Goal: Transaction & Acquisition: Obtain resource

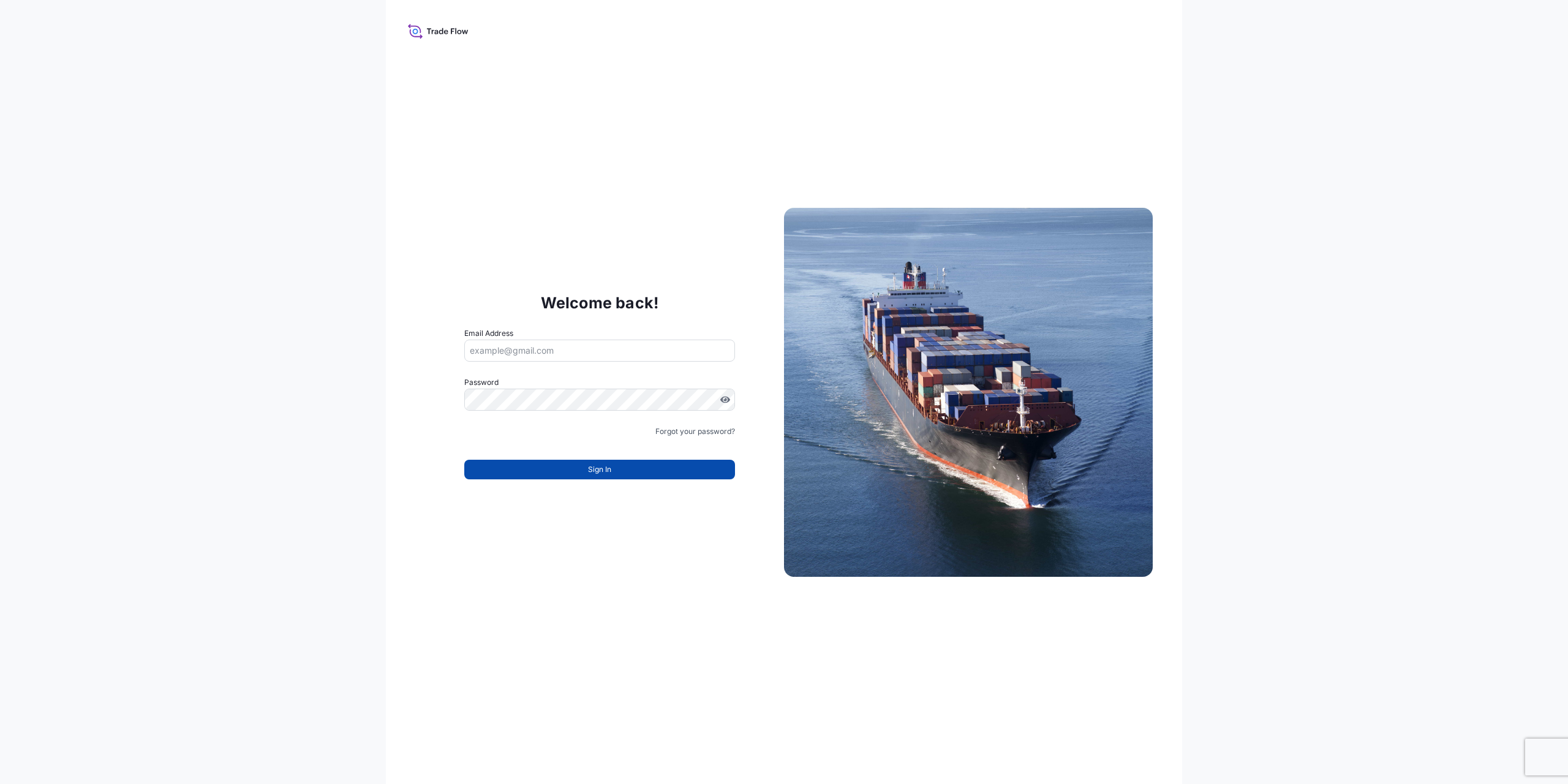
type input "[EMAIL_ADDRESS][DOMAIN_NAME]"
click at [569, 462] on button "Sign In" at bounding box center [600, 470] width 271 height 20
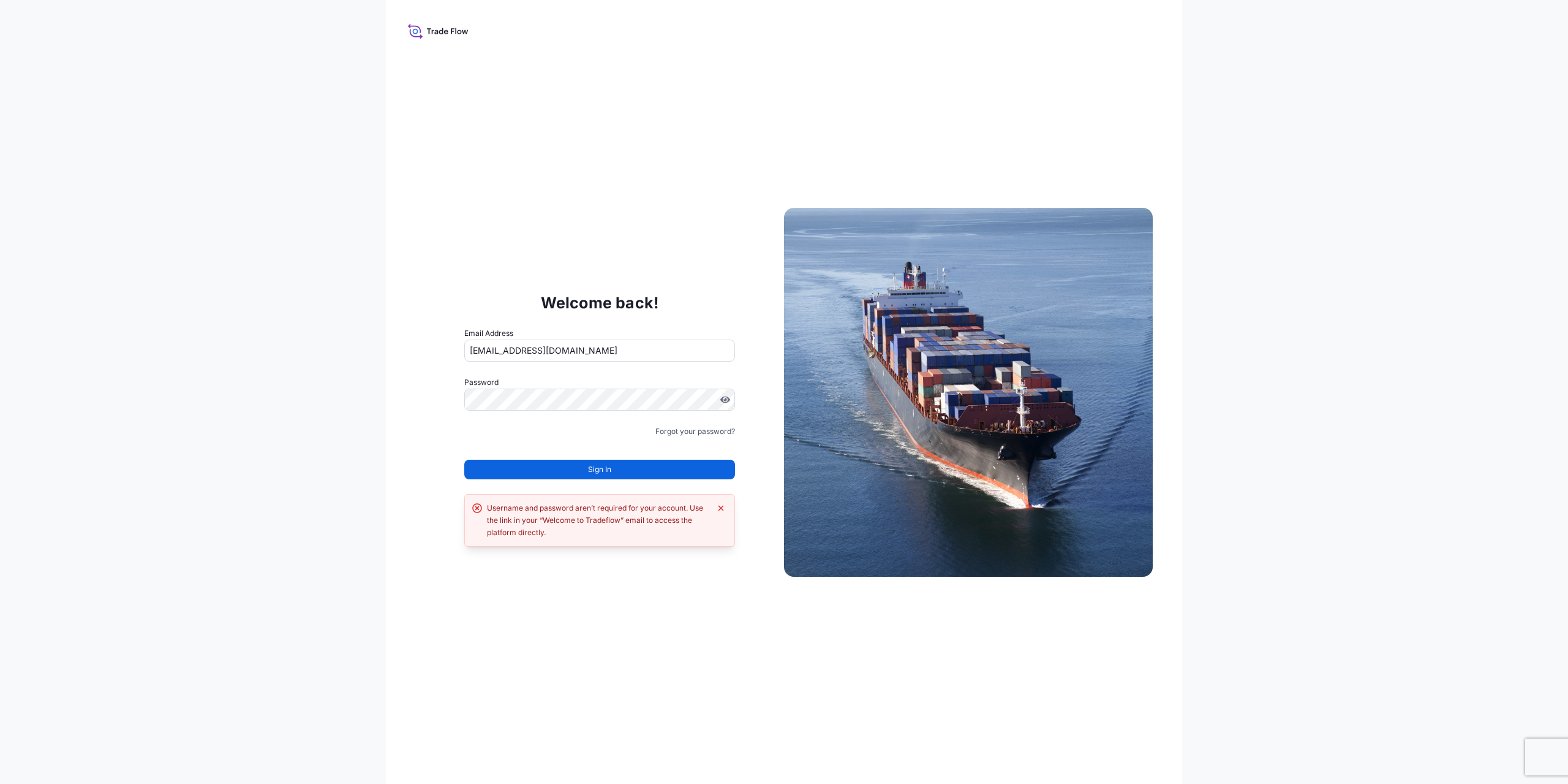
click at [439, 35] on icon at bounding box center [438, 31] width 60 height 18
click at [1051, 407] on img at bounding box center [968, 392] width 369 height 369
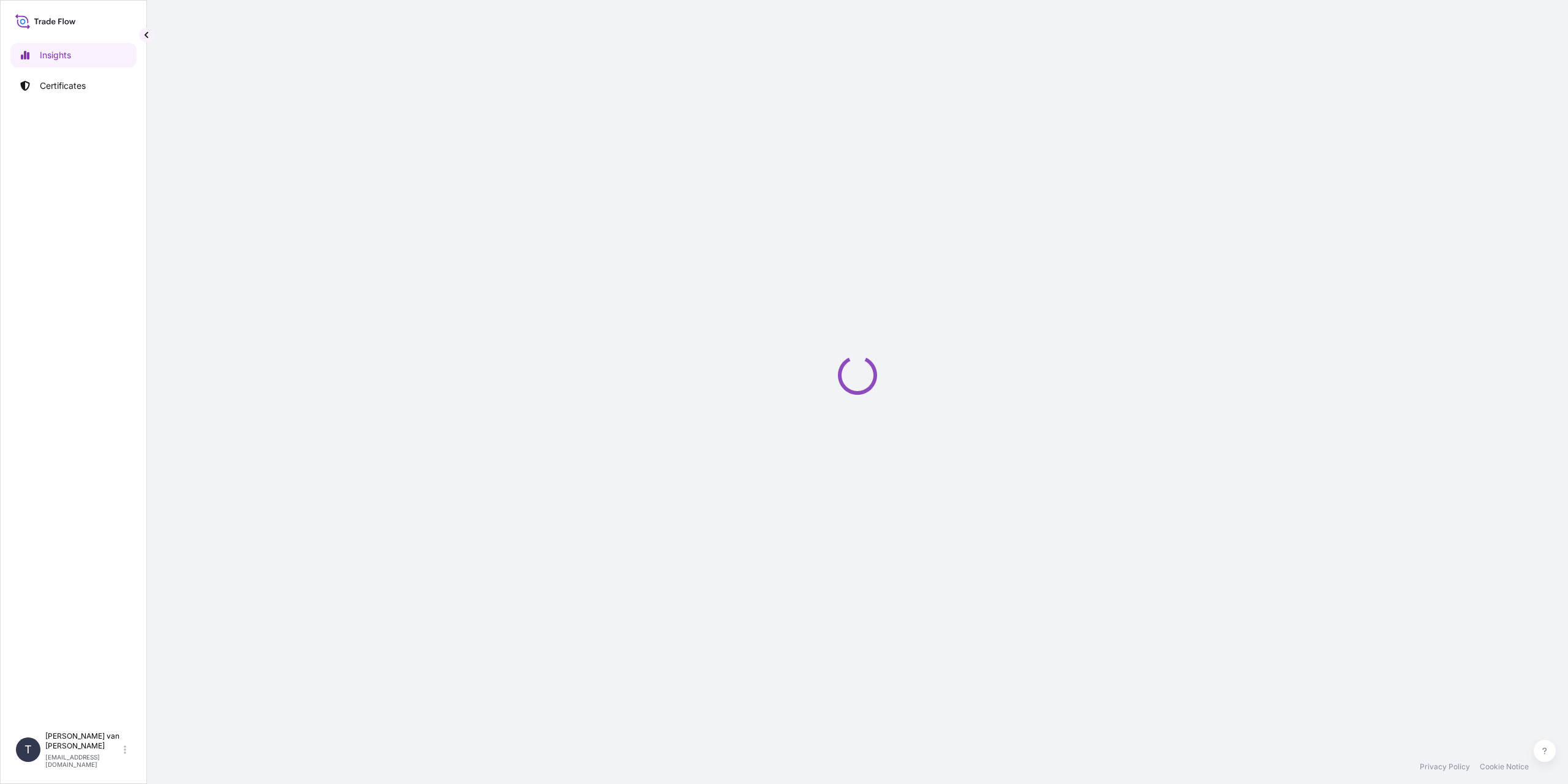
select select "2025"
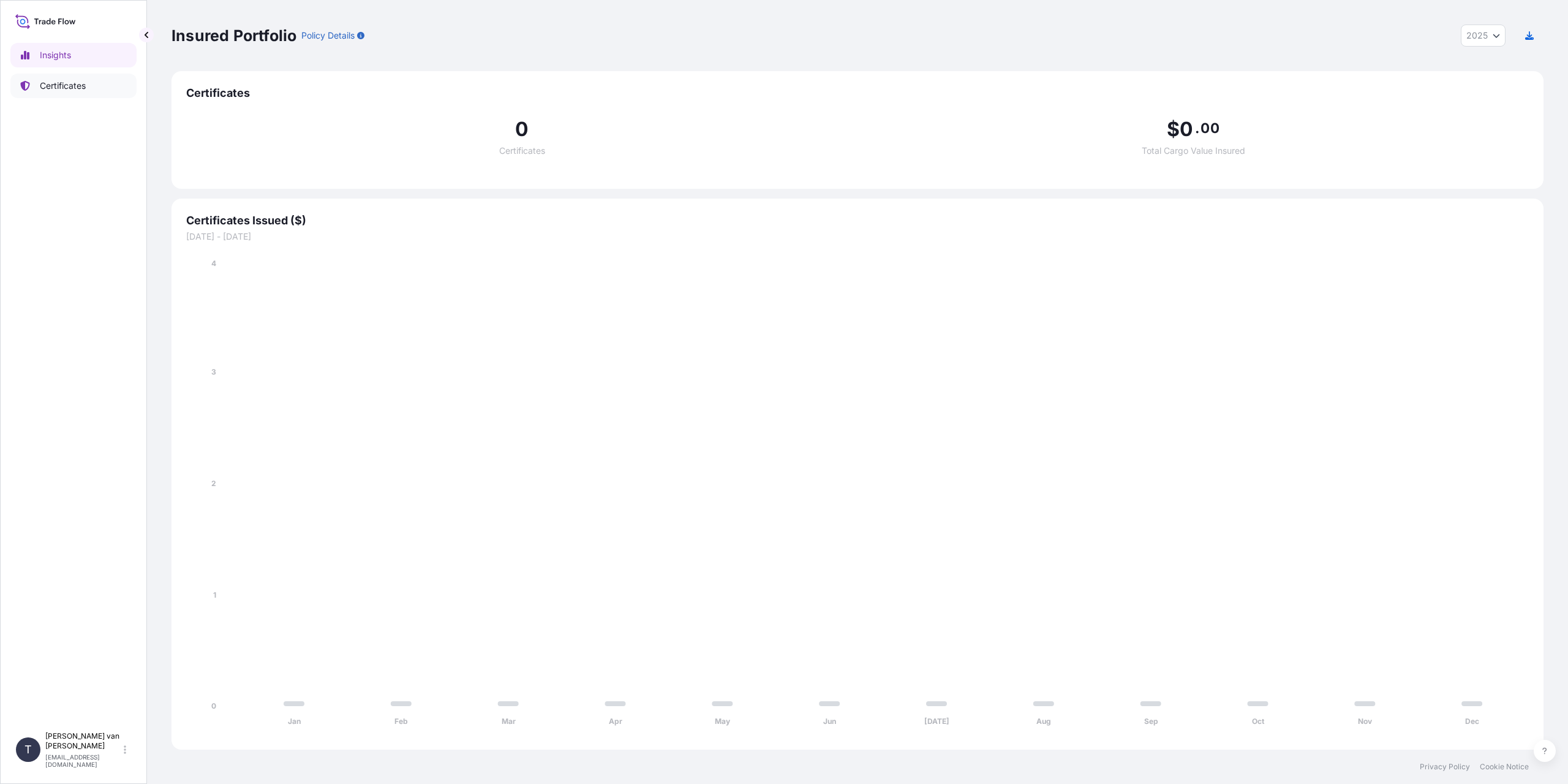
click at [69, 82] on p "Certificates" at bounding box center [62, 86] width 46 height 12
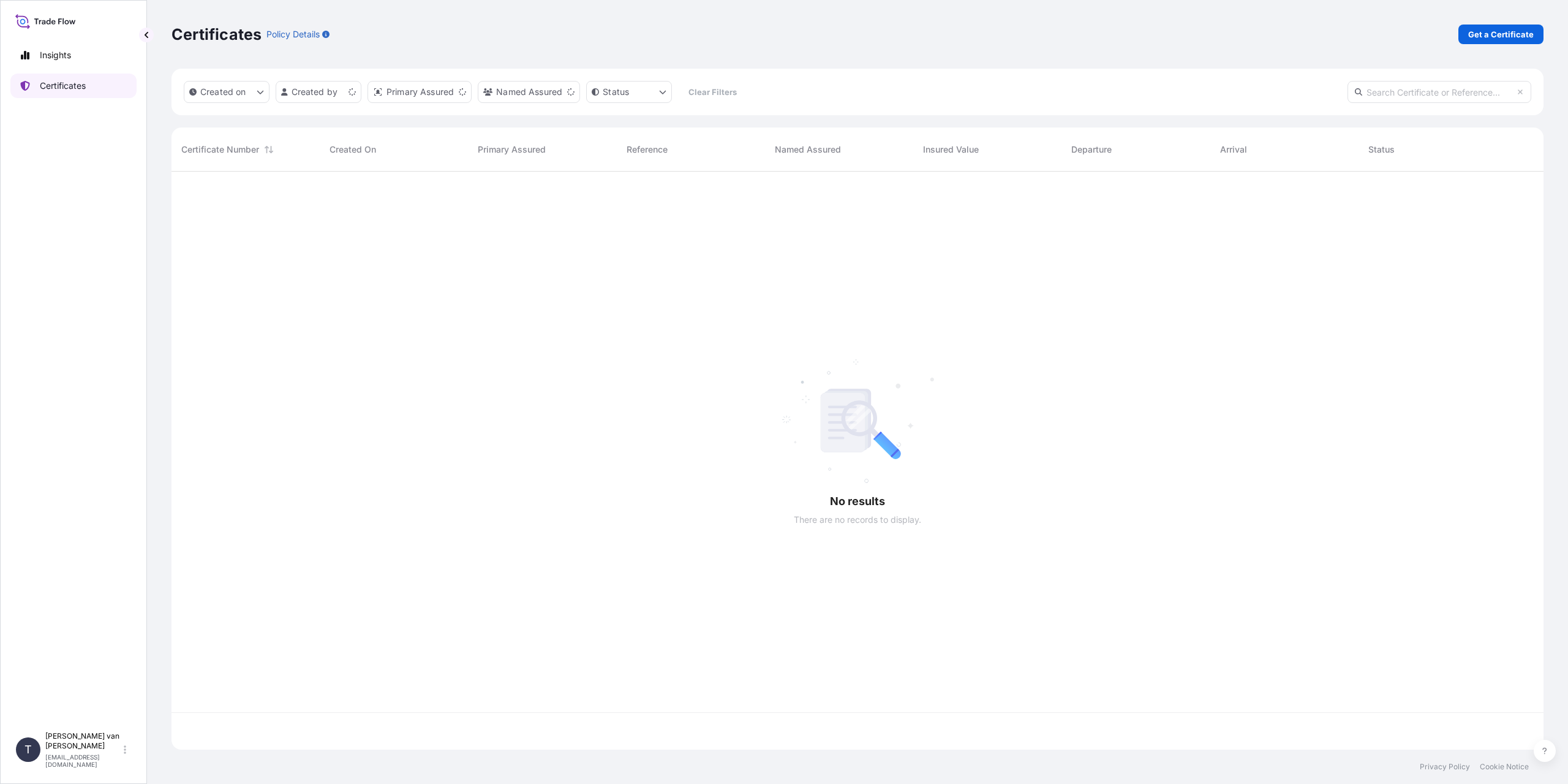
scroll to position [575, 1363]
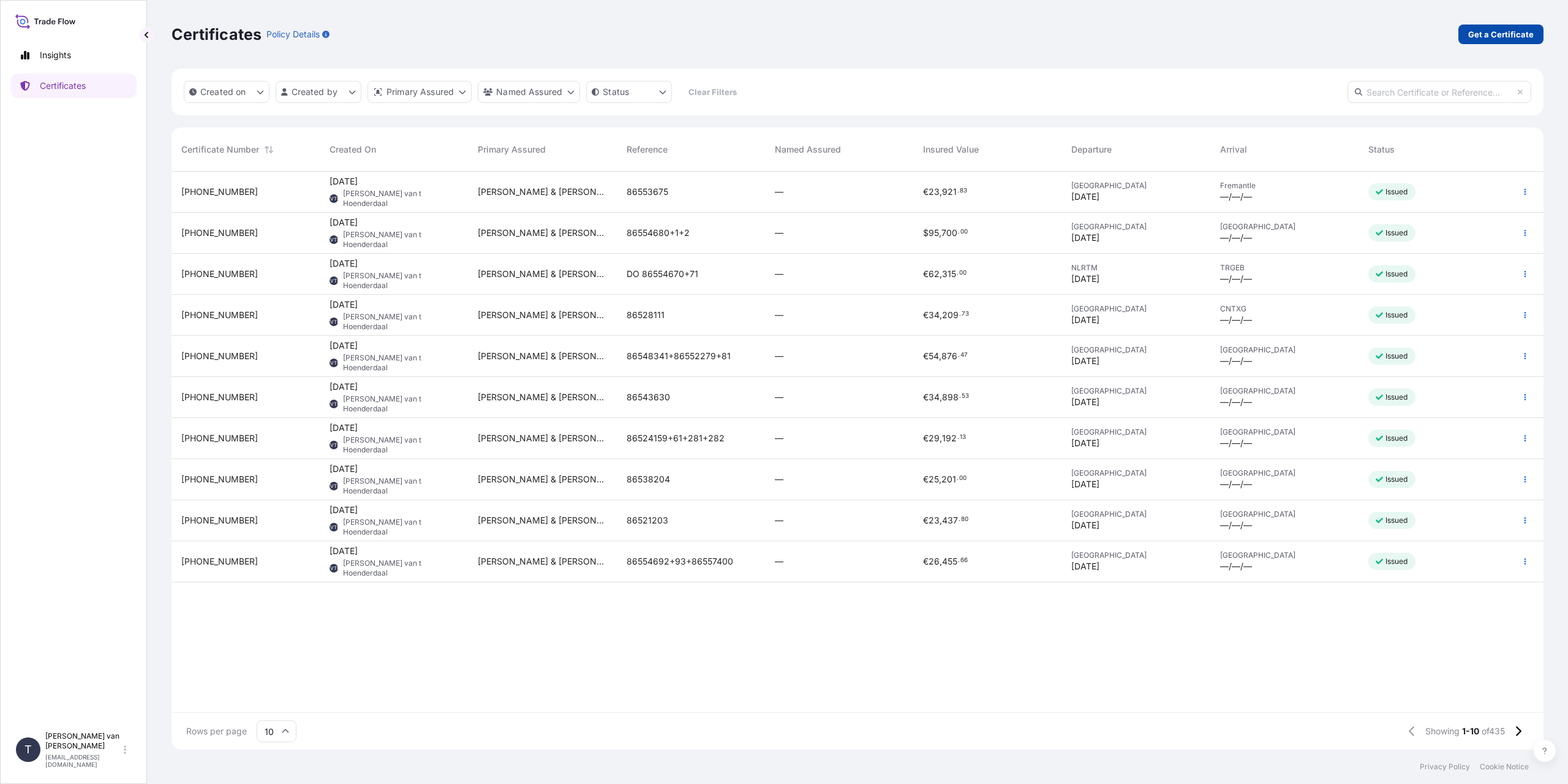
click at [1507, 37] on p "Get a Certificate" at bounding box center [1501, 34] width 66 height 12
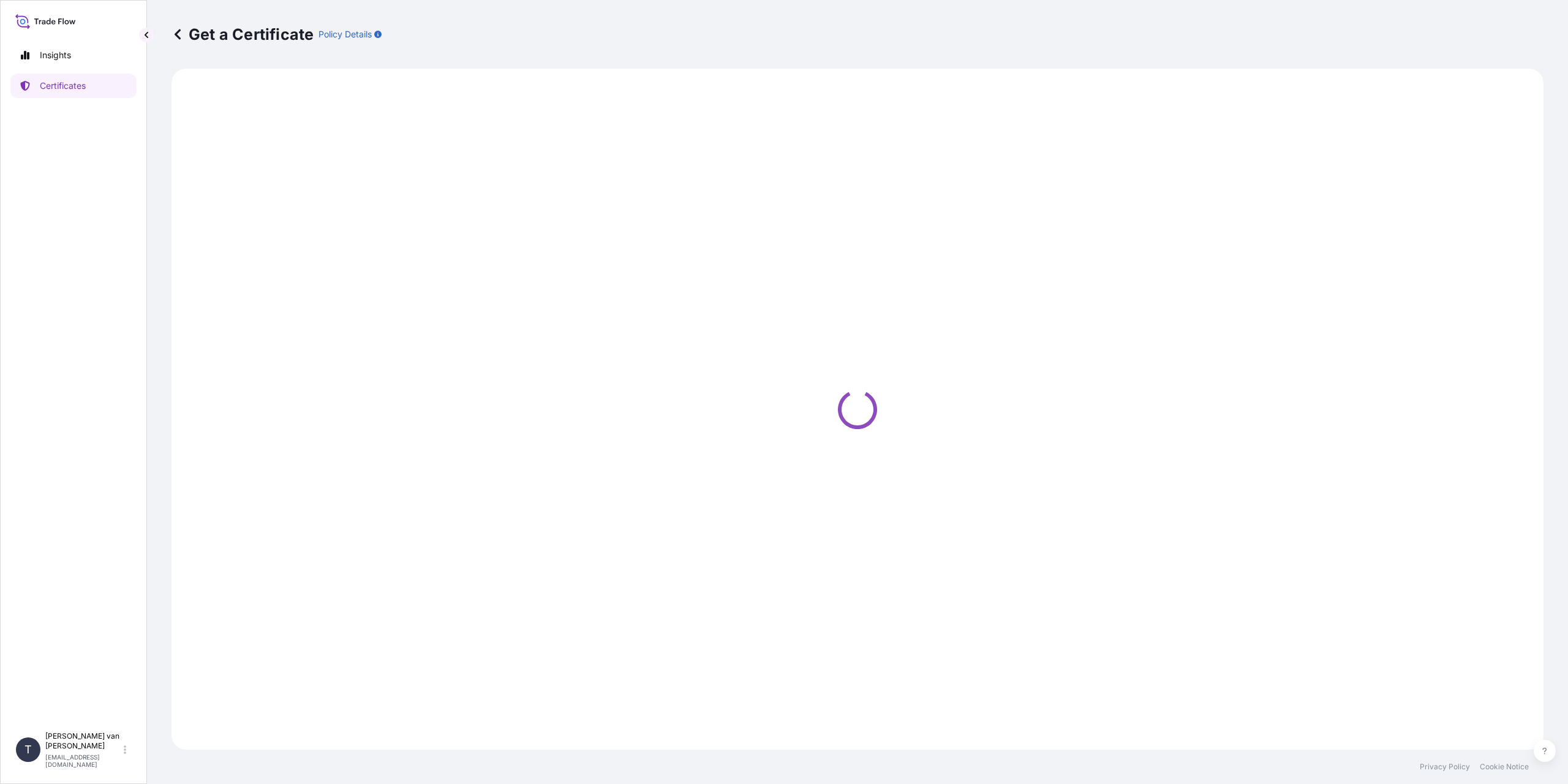
select select "Sea"
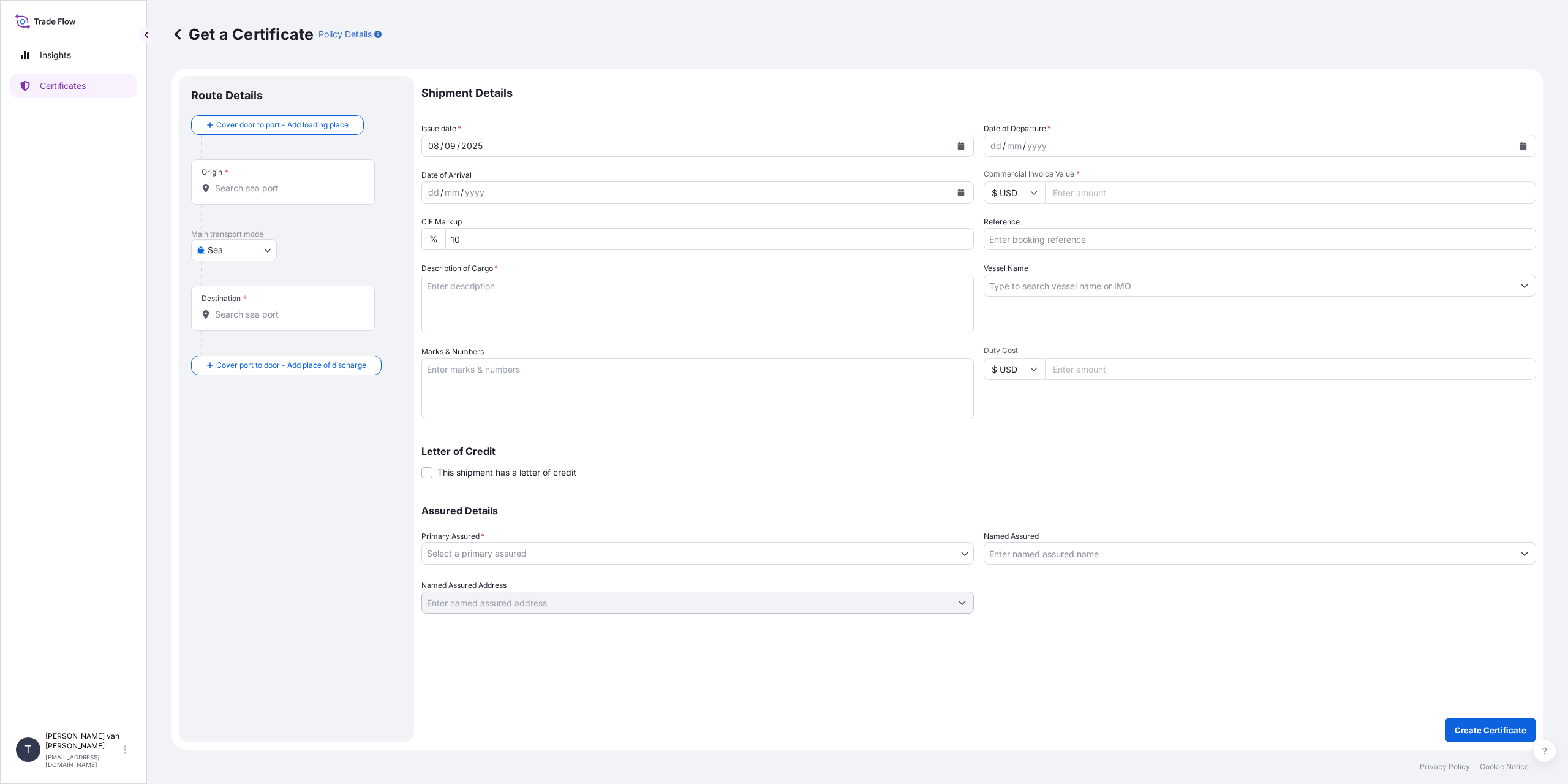
click at [232, 187] on input "Origin *" at bounding box center [288, 188] width 145 height 12
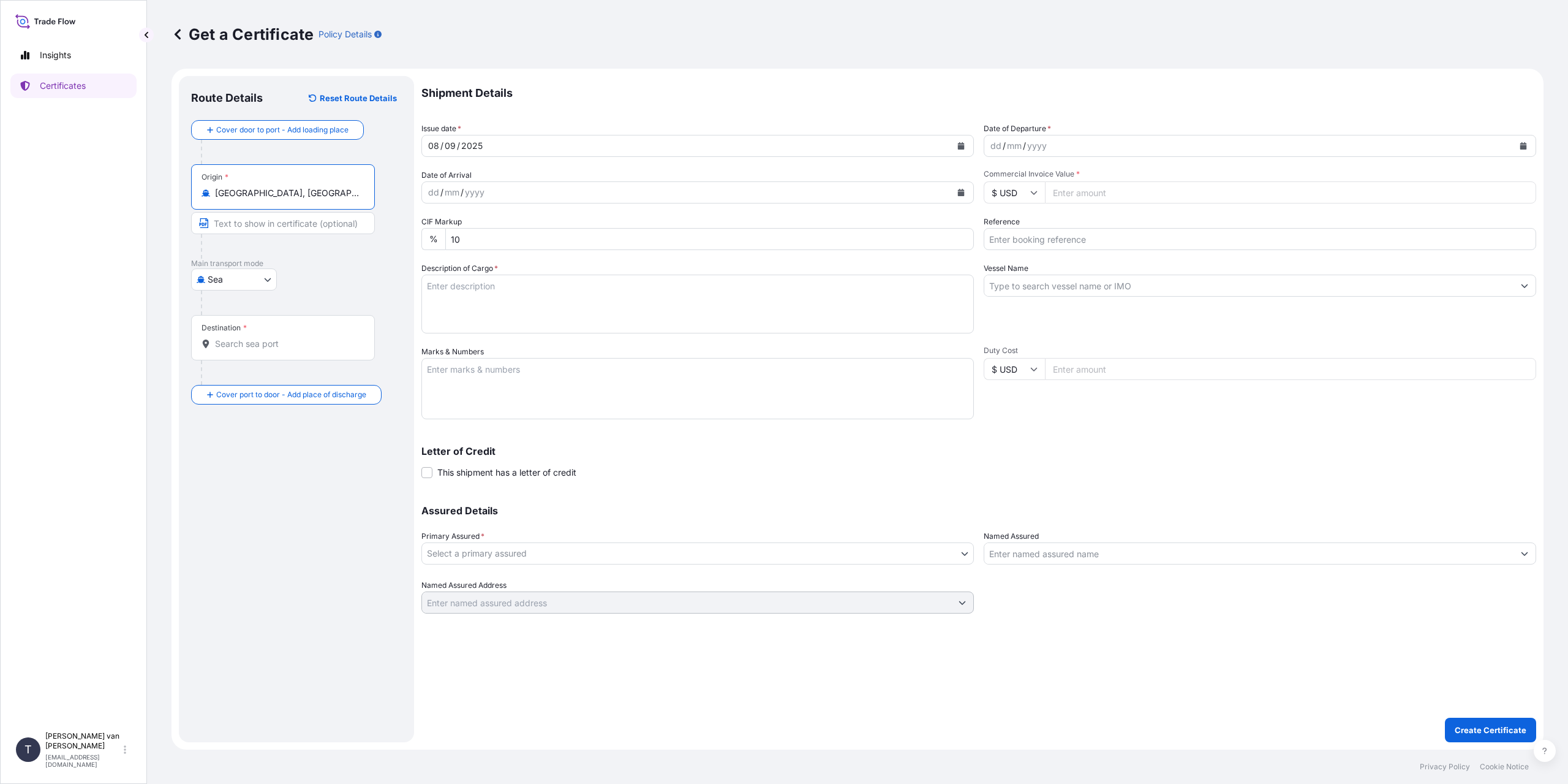
type input "Rotterdam, Netherlands"
click at [274, 341] on input "Destination *" at bounding box center [288, 343] width 145 height 12
click at [297, 399] on div "CNTXG - Tianjin Xingang Pt, China" at bounding box center [312, 387] width 232 height 35
type input "CNTXG - Tianjin Xingang Pt, China"
click at [994, 136] on div "dd / mm / yyyy" at bounding box center [1249, 146] width 529 height 22
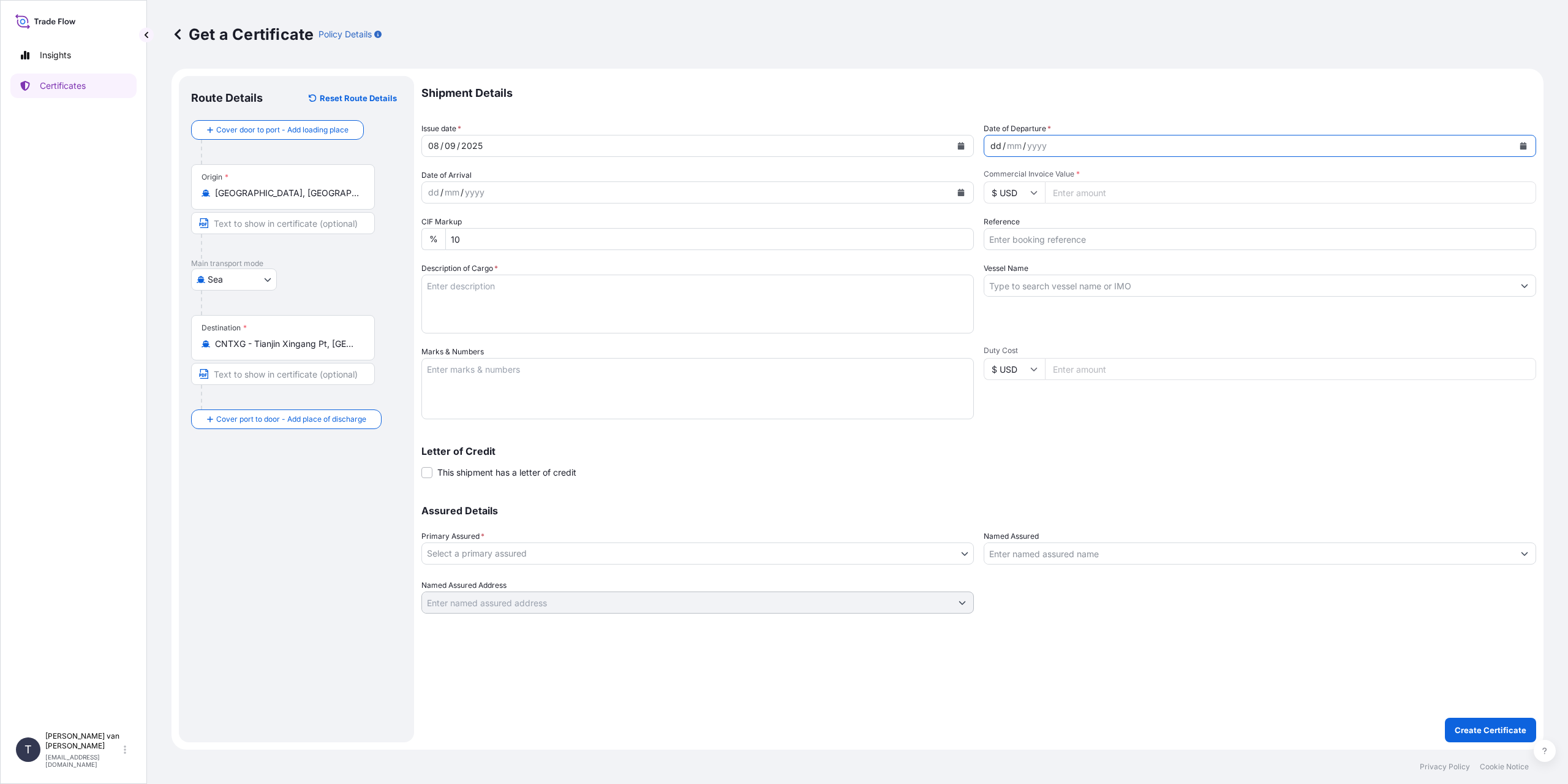
click at [994, 142] on div "dd" at bounding box center [996, 146] width 13 height 15
click at [1021, 195] on input "$ USD" at bounding box center [1014, 192] width 61 height 22
click at [1003, 225] on div "€ EUR" at bounding box center [1014, 226] width 51 height 23
type input "€ EUR"
click at [1085, 195] on input "Commercial Invoice Value *" at bounding box center [1290, 192] width 491 height 22
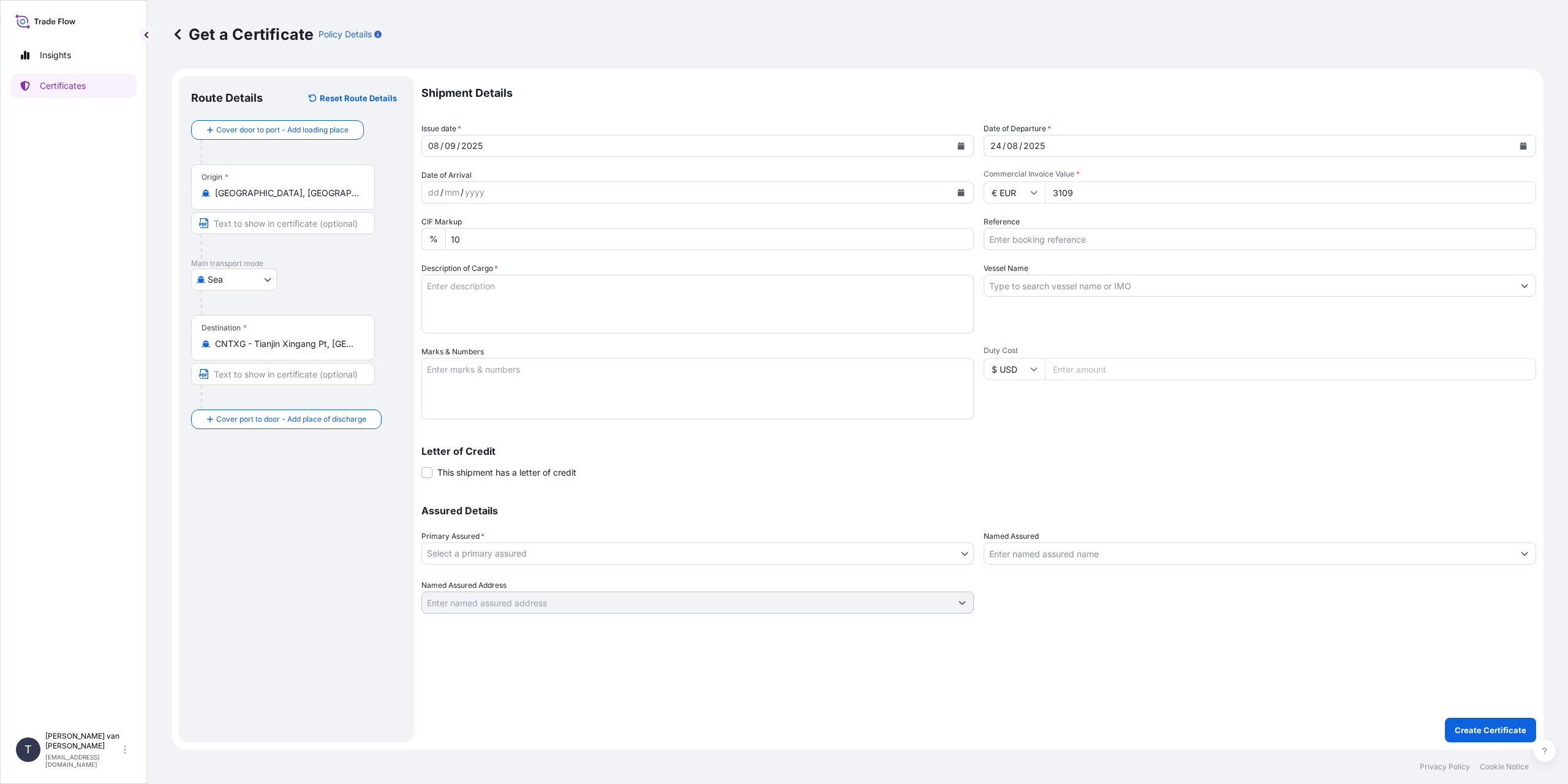
type input "31099"
type input "31099.75"
click at [1068, 241] on input "Reference" at bounding box center [1260, 239] width 553 height 22
type input "86511578"
click at [1032, 286] on input "Vessel Name" at bounding box center [1249, 285] width 529 height 22
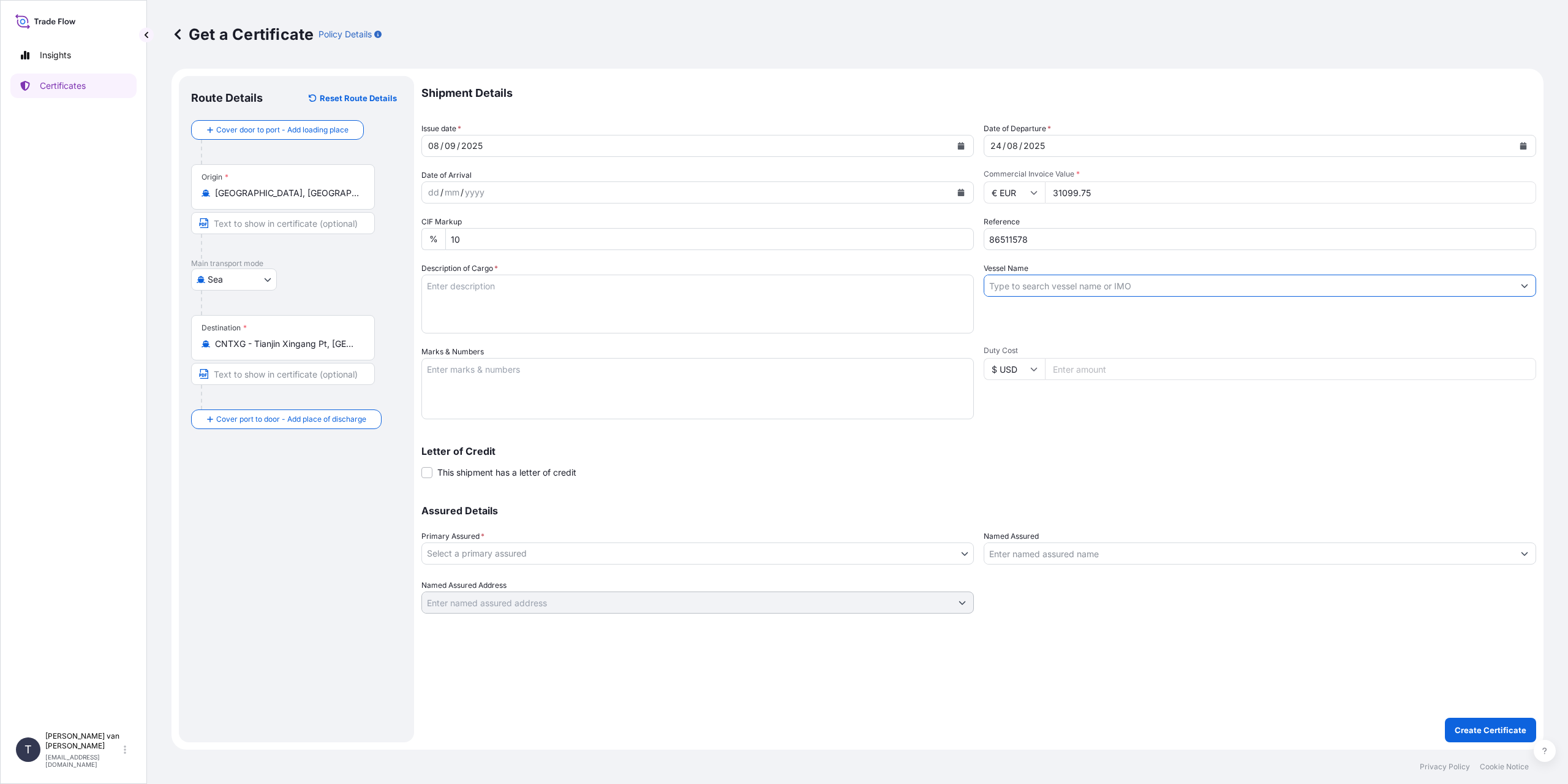
click at [1032, 286] on input "Vessel Name" at bounding box center [1249, 285] width 529 height 22
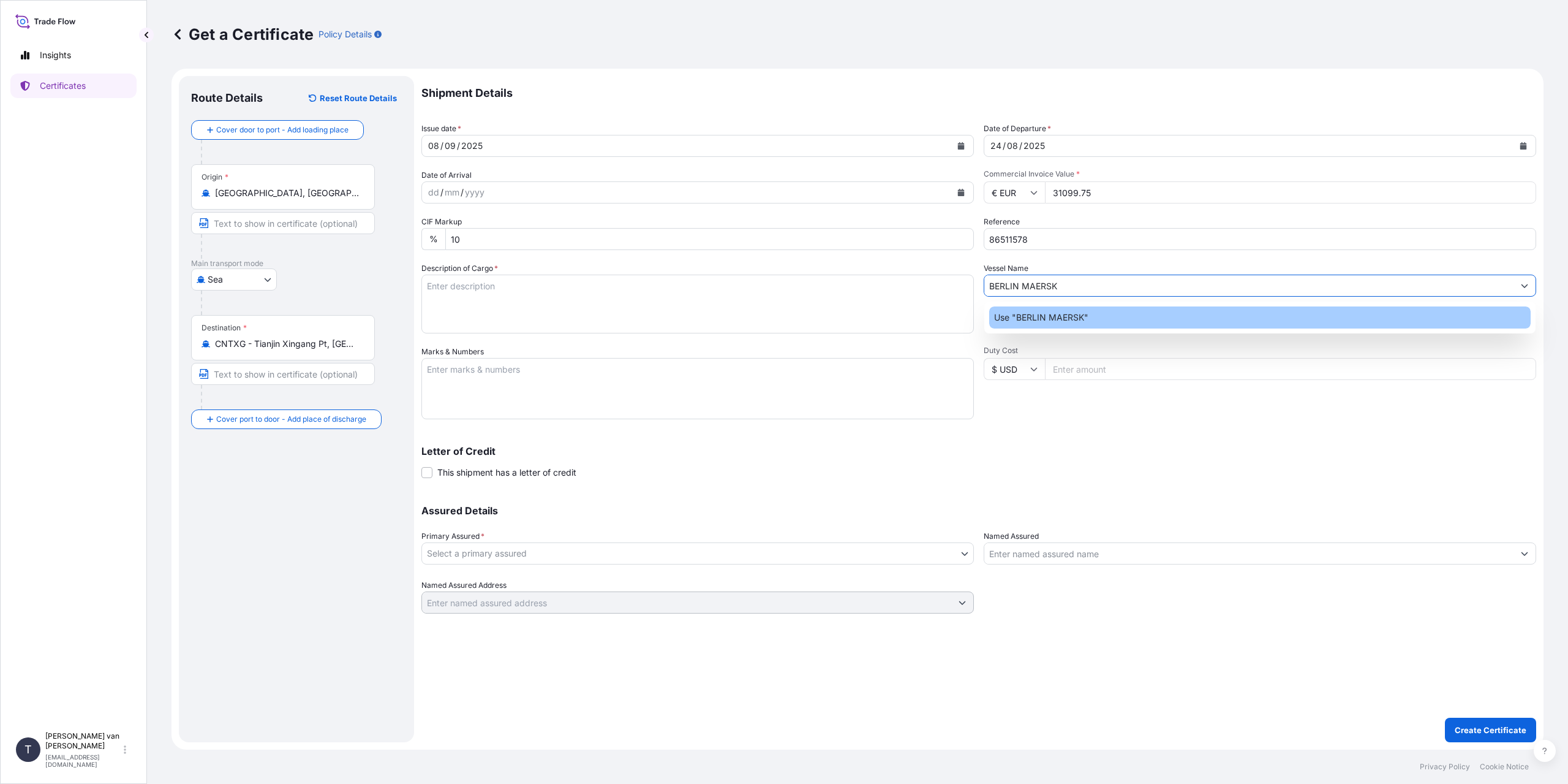
click at [1083, 318] on p "Use "BERLIN MAERSK"" at bounding box center [1041, 318] width 94 height 12
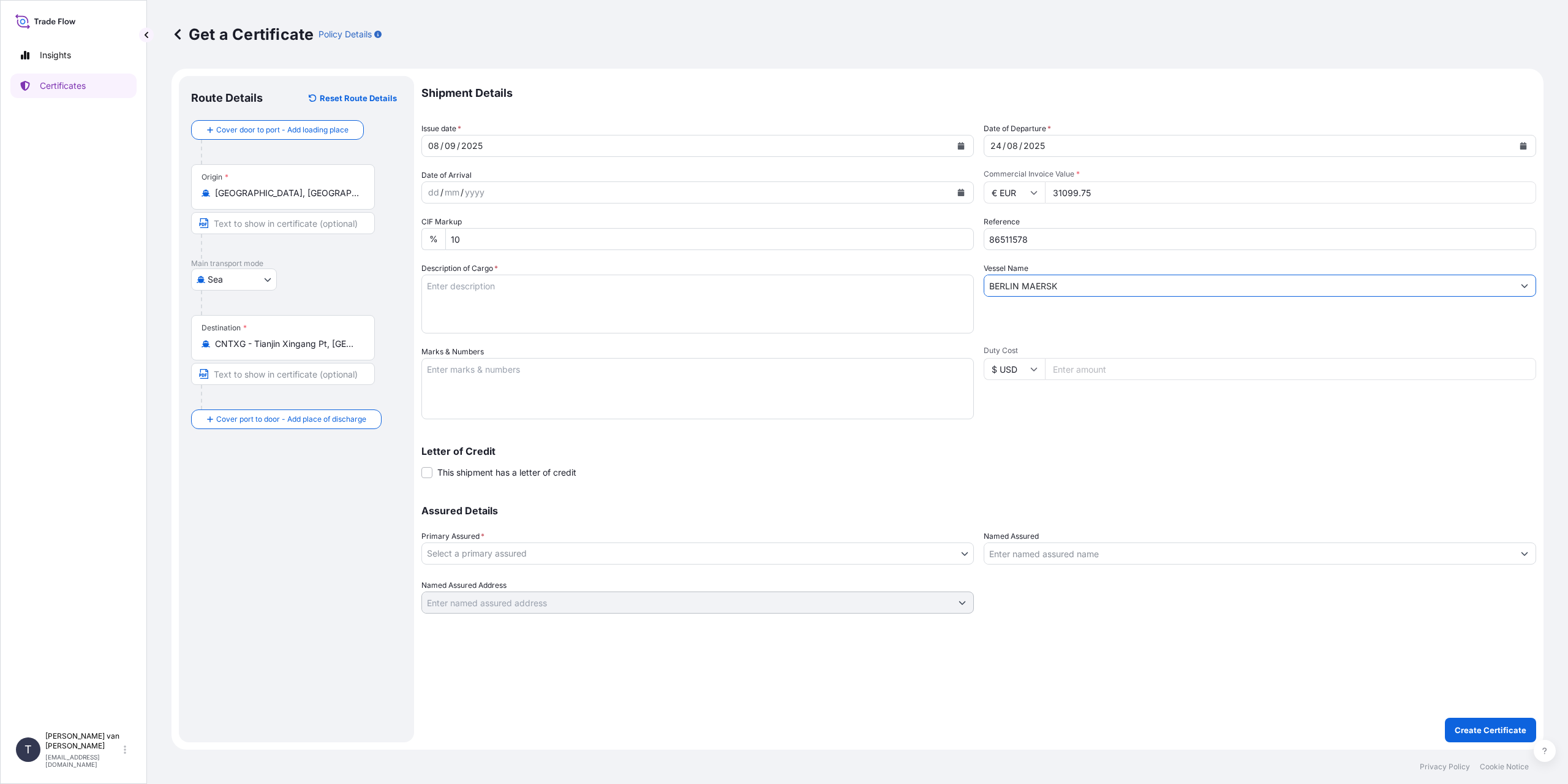
type input "BERLIN MAERSK"
click at [543, 296] on textarea "Description of Cargo *" at bounding box center [698, 304] width 553 height 59
type textarea "1x 20ft container containing: 1000 bags x 25 kg Claria Elite = 25000 kg net wei…"
click at [507, 379] on textarea "Marks & Numbers" at bounding box center [698, 389] width 553 height 61
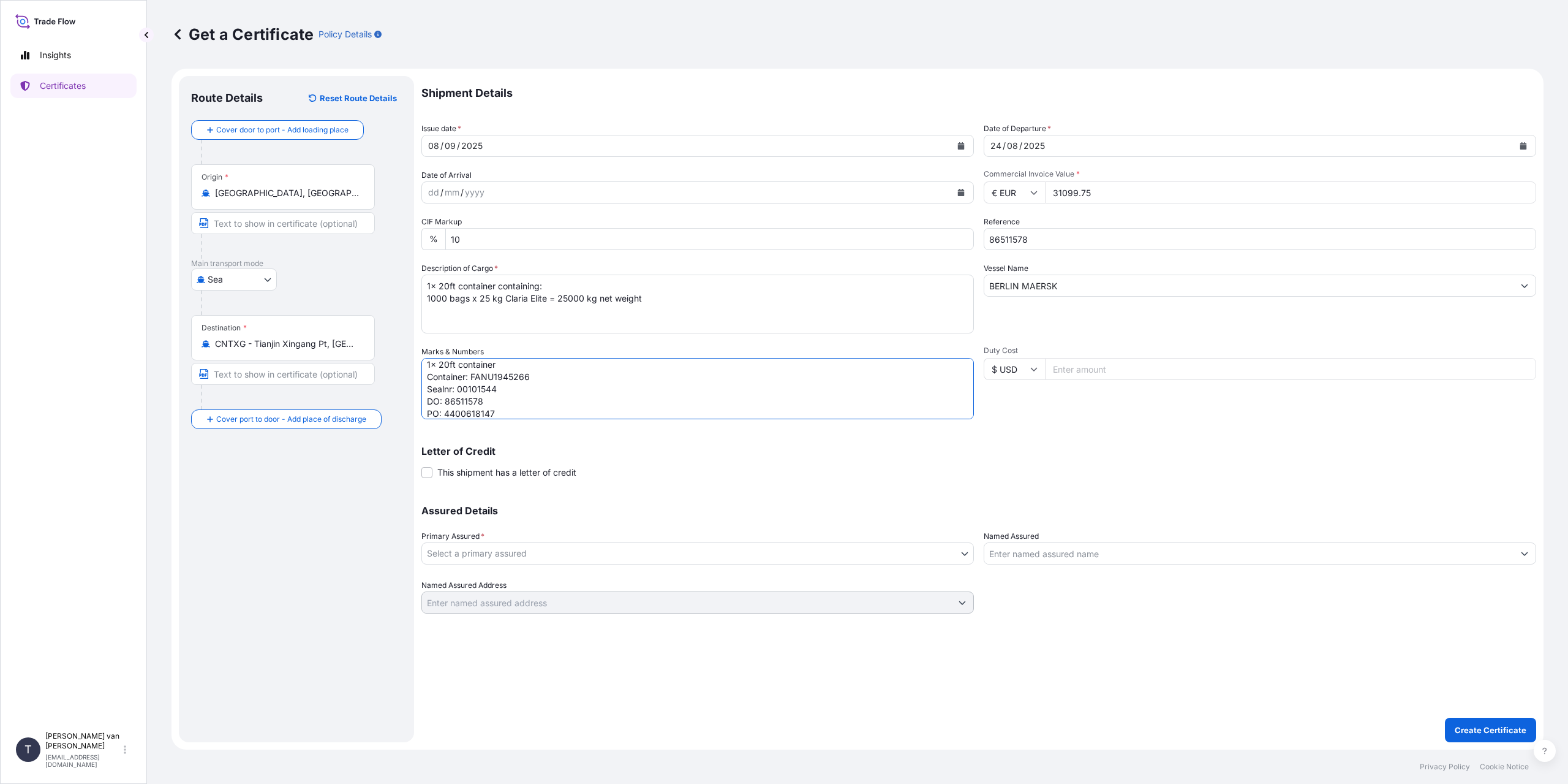
type textarea "1x 20ft container Container: FANU1945266 Sealnr: 00101544 DO: 86511578 PO: 4400…"
click at [570, 555] on body "Insights Certificates T Tim van t Hoenderdaal logistics@tmalogistics.nl Get a C…" at bounding box center [784, 392] width 1568 height 784
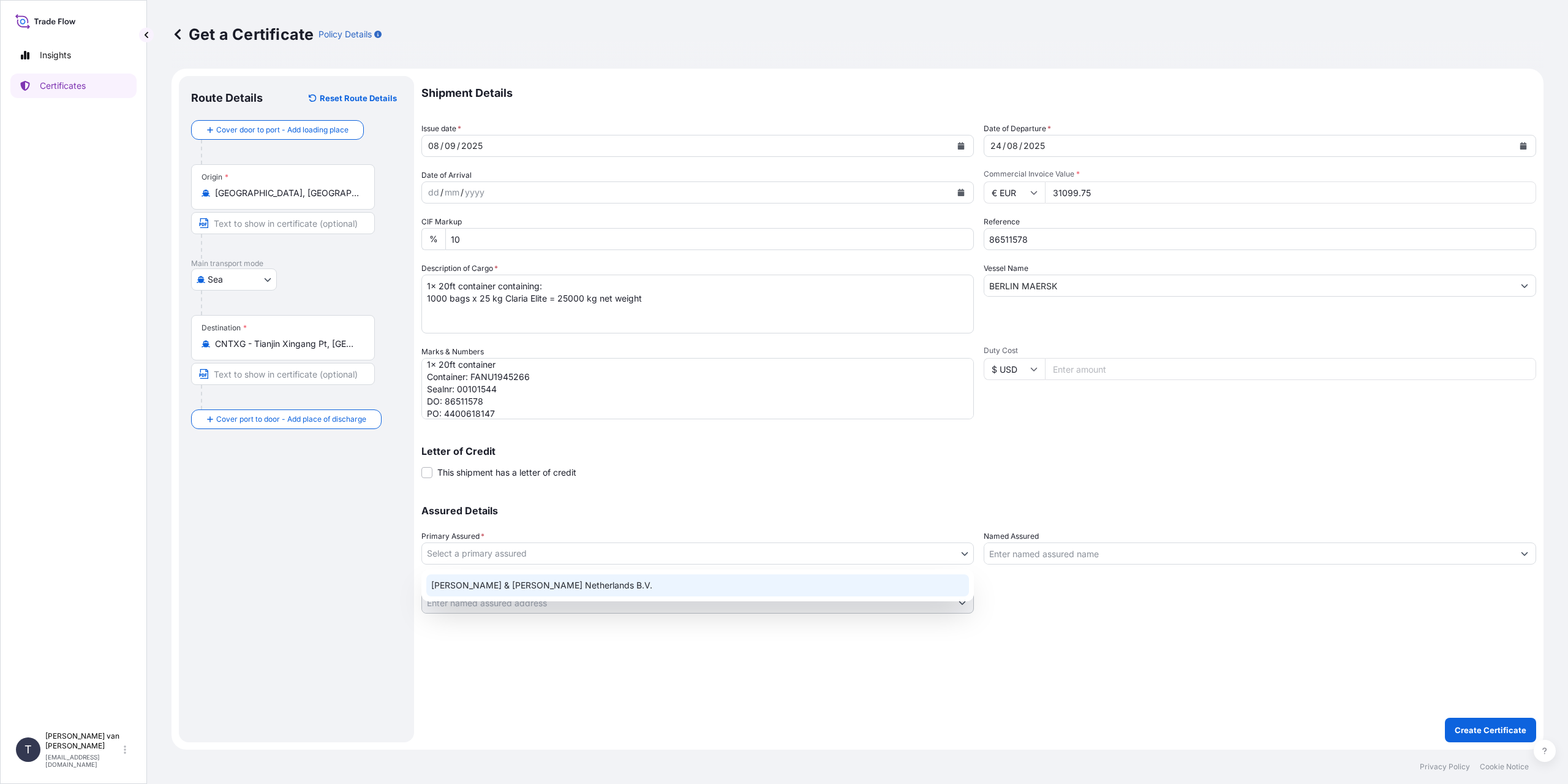
click at [528, 585] on div "Tate & Lyle Netherlands B.V." at bounding box center [697, 585] width 543 height 22
select select "31666"
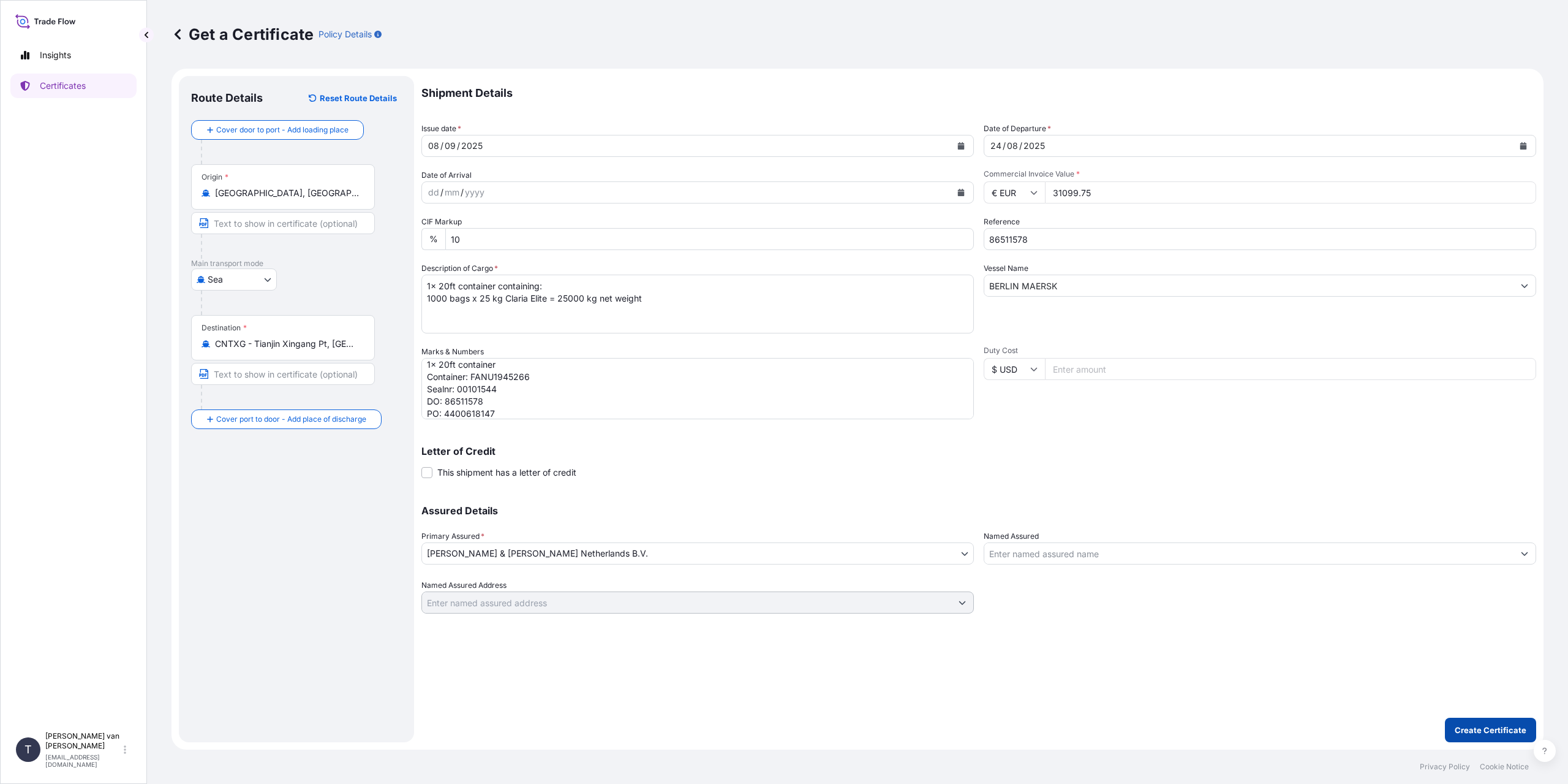
click at [1463, 728] on p "Create Certificate" at bounding box center [1490, 730] width 72 height 12
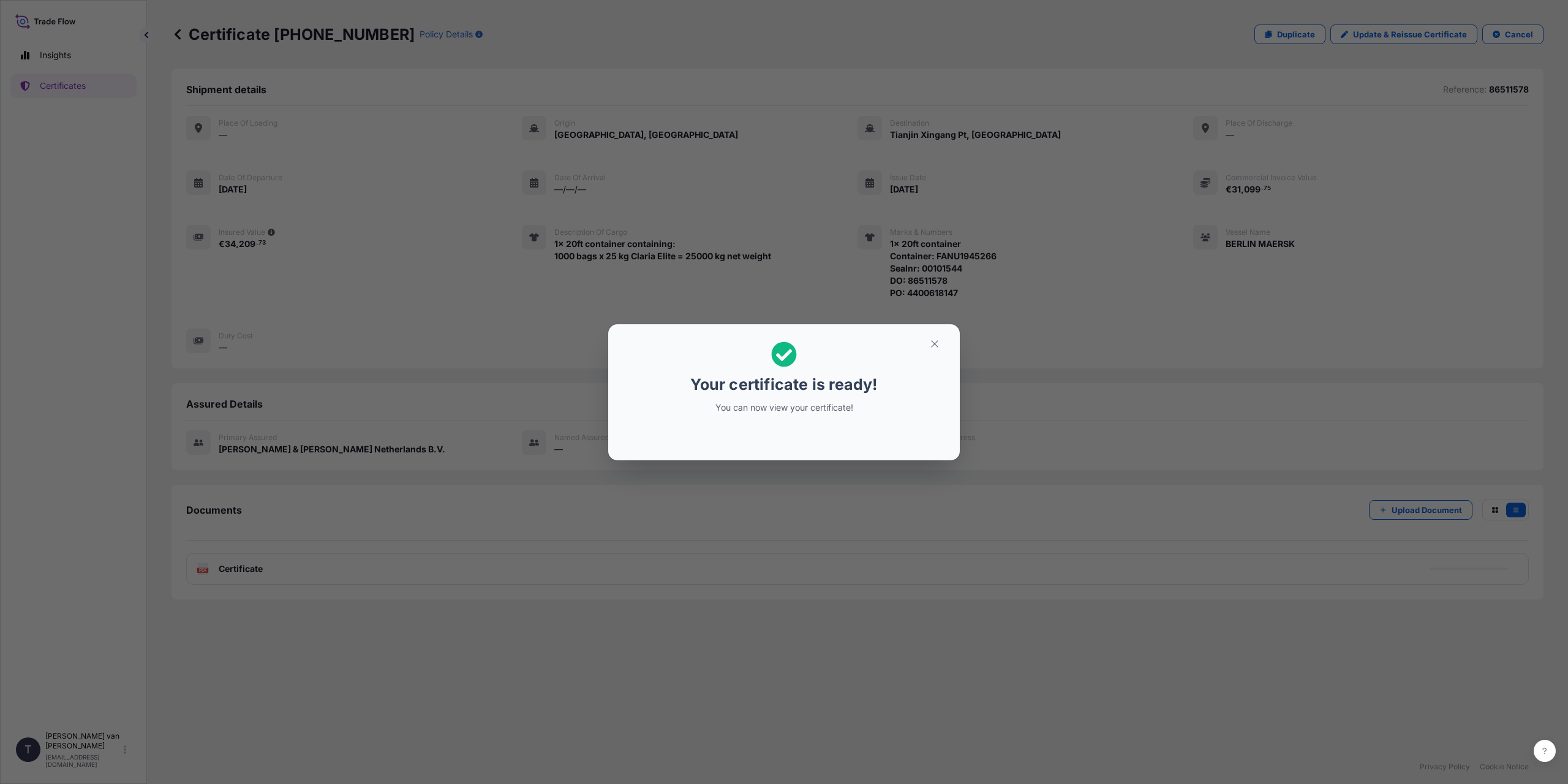
click at [434, 650] on div "Your certificate is ready! You can now view your certificate!" at bounding box center [784, 392] width 1568 height 784
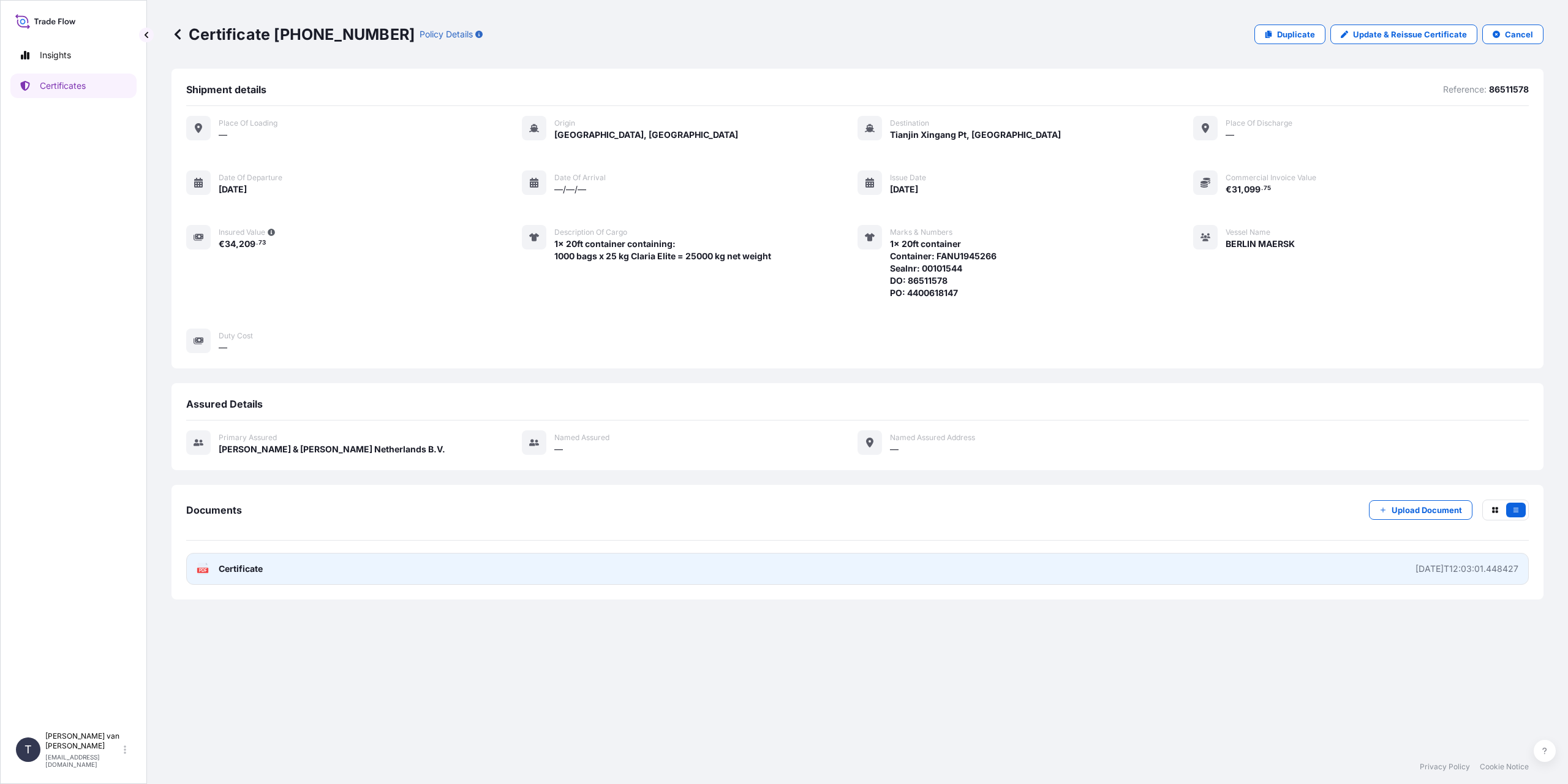
click at [296, 564] on link "PDF Certificate 2025-09-08T12:03:01.448427" at bounding box center [857, 569] width 1343 height 32
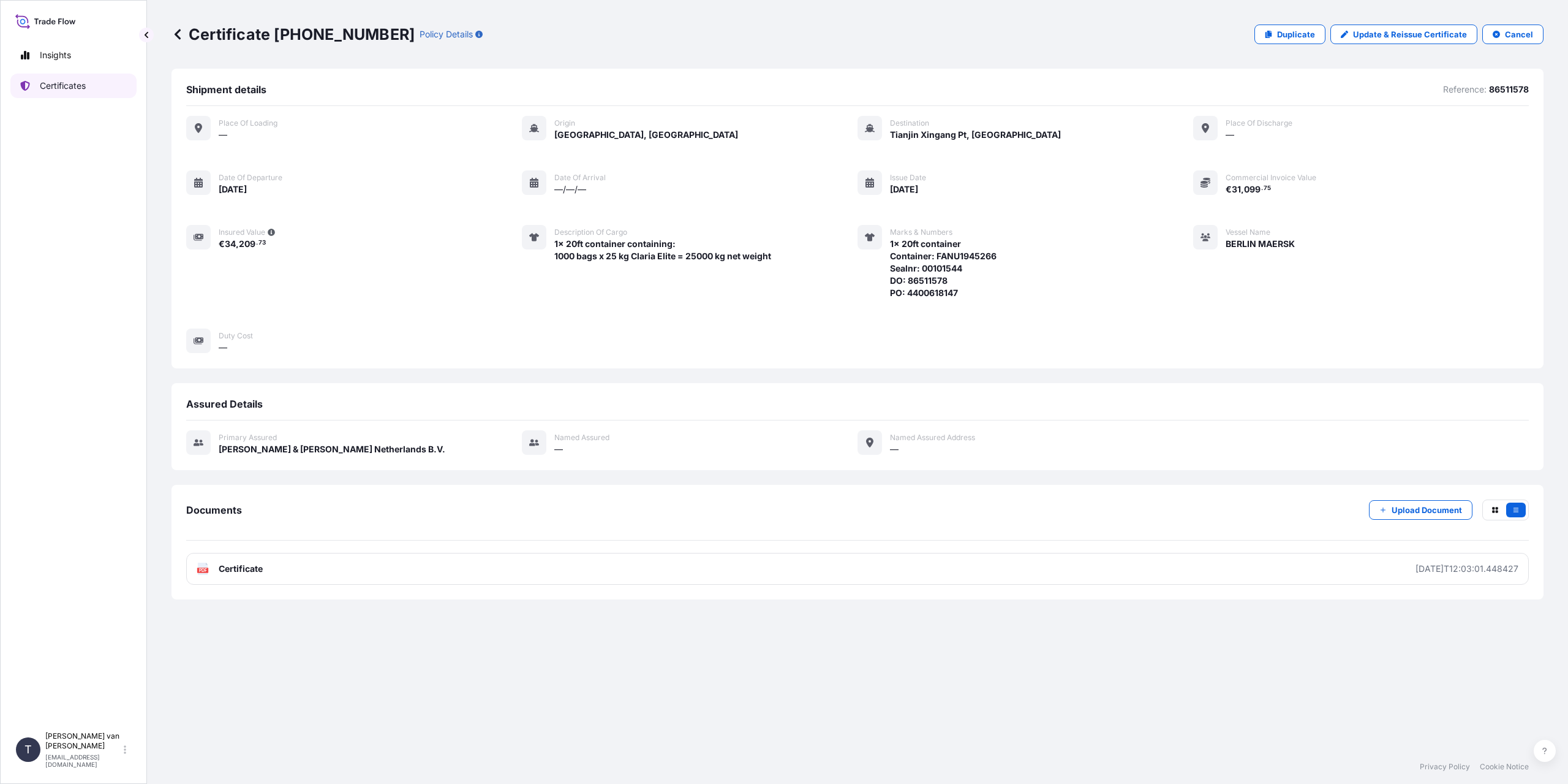
click at [64, 80] on p "Certificates" at bounding box center [62, 86] width 46 height 12
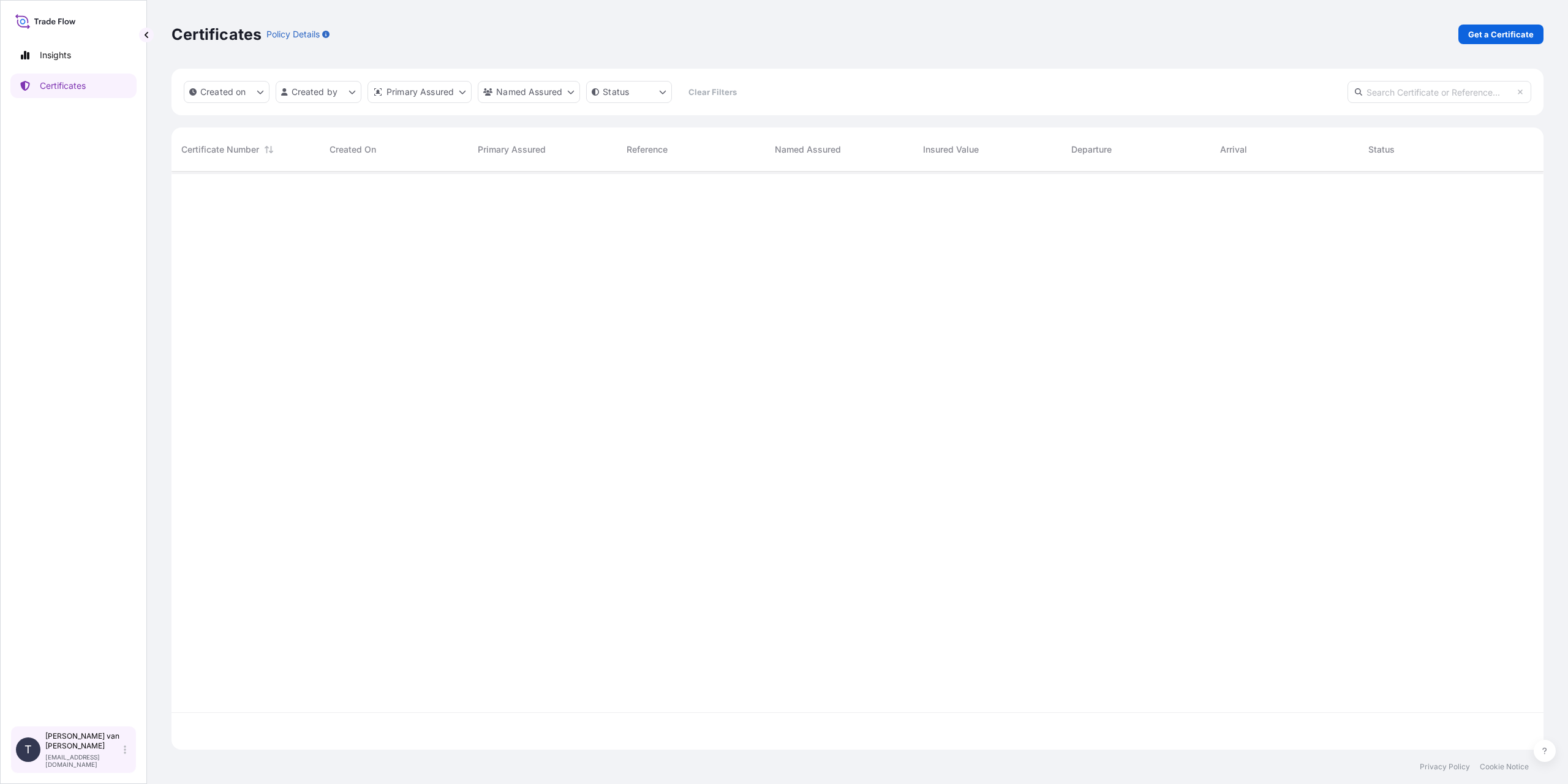
scroll to position [575, 1363]
